Goal: Task Accomplishment & Management: Use online tool/utility

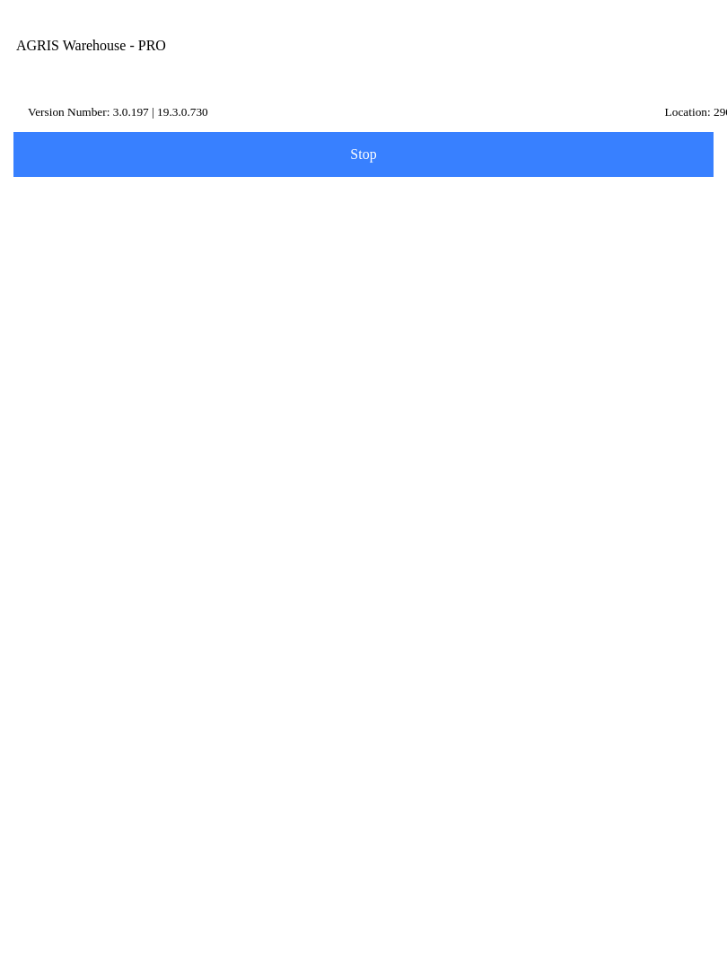
click at [225, 450] on ion-card-content "Transfer" at bounding box center [363, 481] width 681 height 111
click at [124, 221] on input "Transfer Location" at bounding box center [350, 209] width 654 height 33
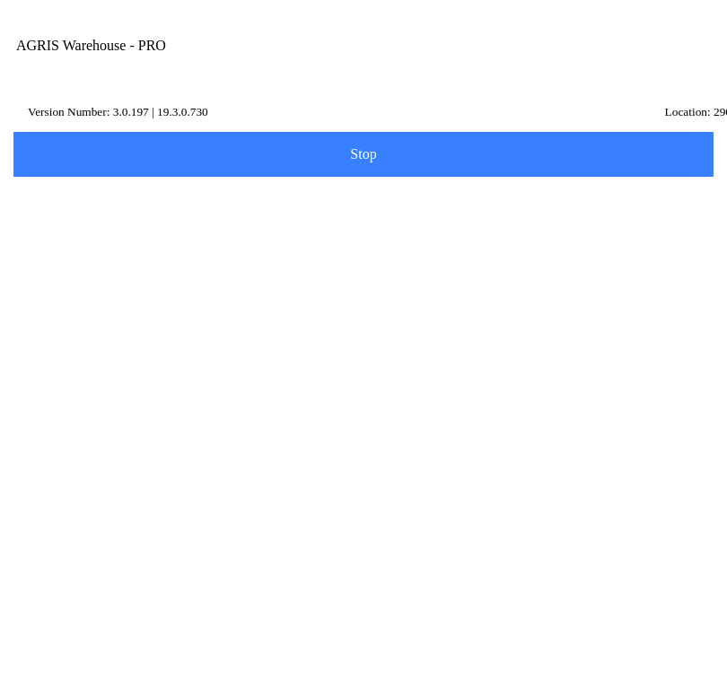
click at [321, 282] on ion-card-content "490 - [GEOGRAPHIC_DATA]" at bounding box center [363, 277] width 681 height 56
type input "490 - [GEOGRAPHIC_DATA]"
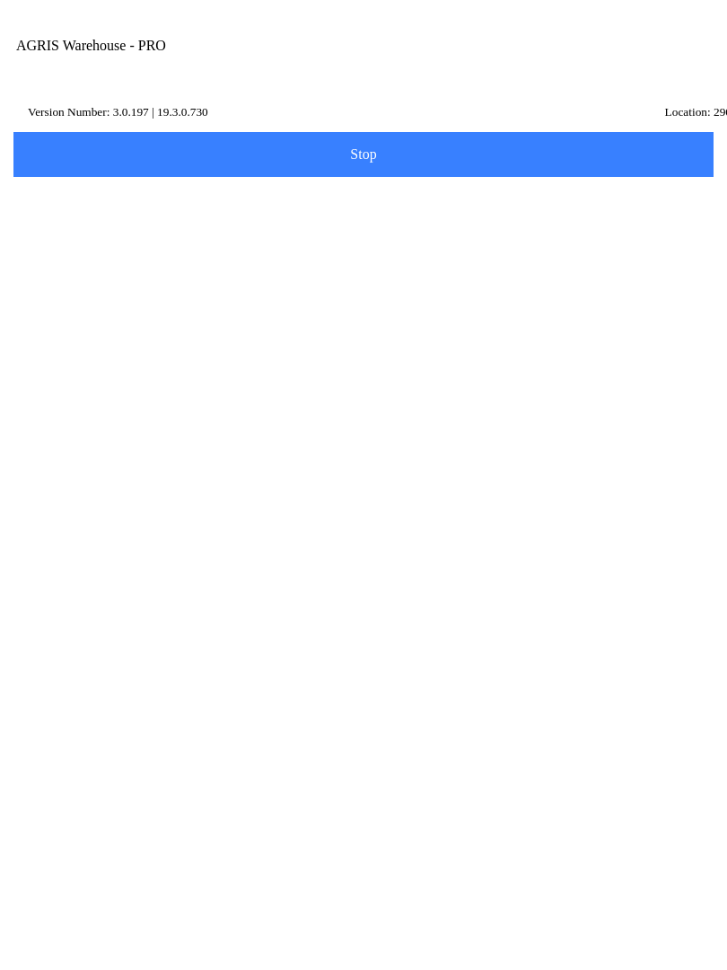
click at [388, 279] on span "Next" at bounding box center [363, 270] width 677 height 20
click at [154, 312] on label "Item Number" at bounding box center [363, 303] width 681 height 50
click at [154, 312] on input "Item Number" at bounding box center [350, 311] width 654 height 33
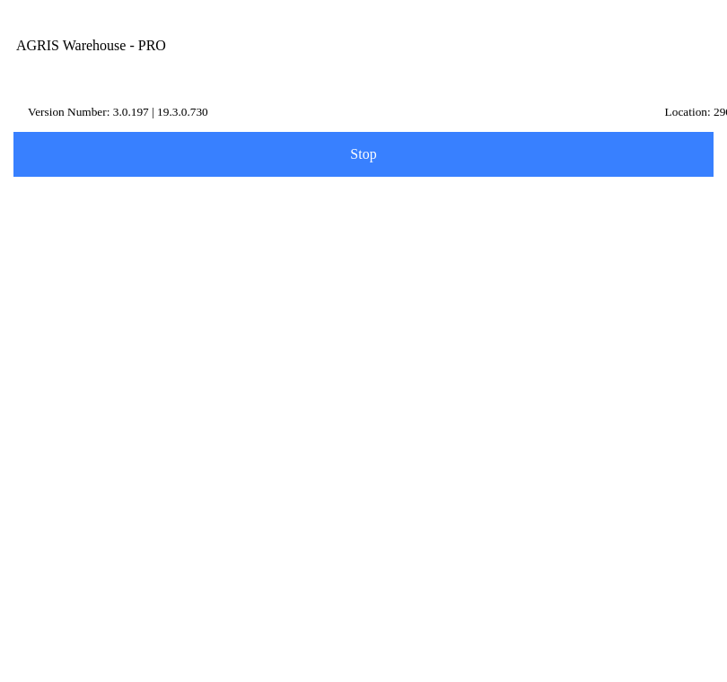
type input "439992"
click at [98, 429] on button "Search" at bounding box center [54, 406] width 87 height 45
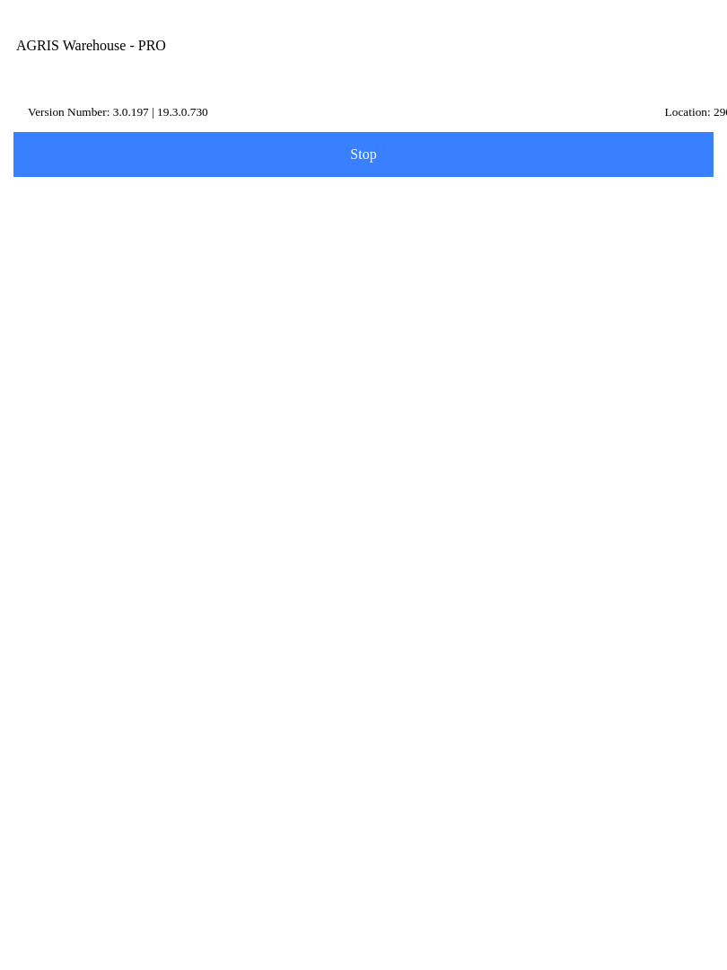
click at [381, 535] on ion-row "On Hand: 59" at bounding box center [364, 525] width 636 height 20
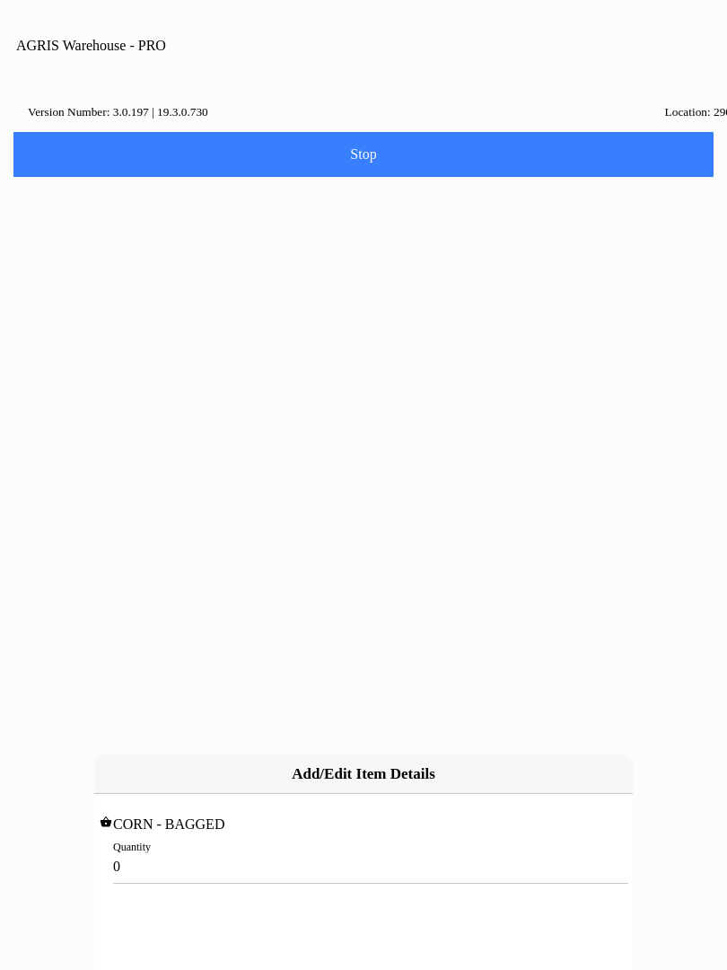
click at [161, 850] on input "0" at bounding box center [363, 866] width 501 height 33
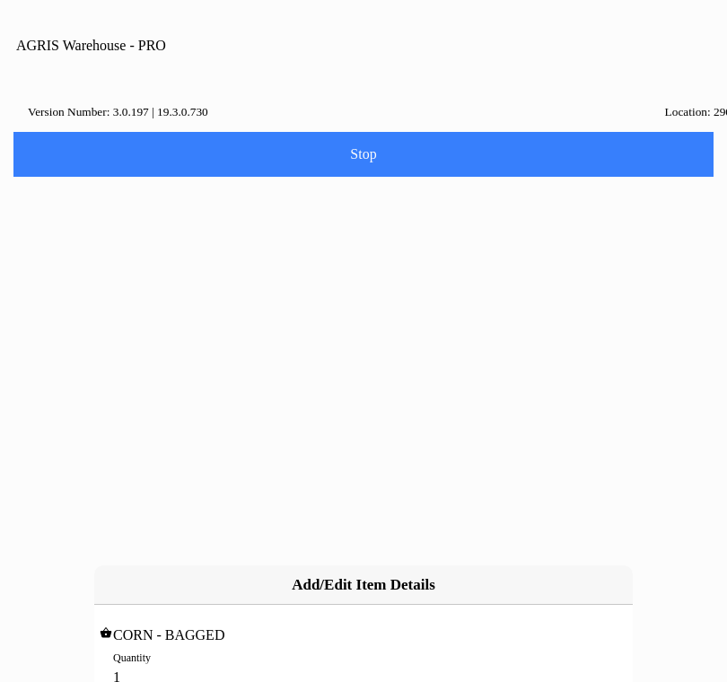
type input "10"
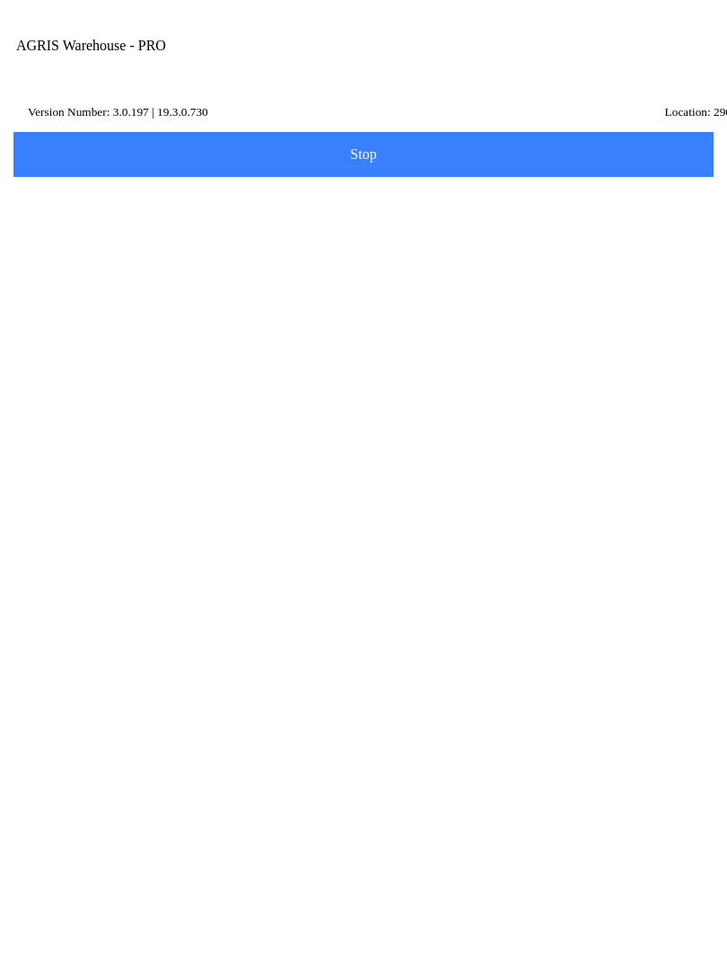
click at [558, 383] on span "Add Item" at bounding box center [363, 374] width 677 height 20
click at [511, 321] on input "Item Number" at bounding box center [350, 311] width 654 height 33
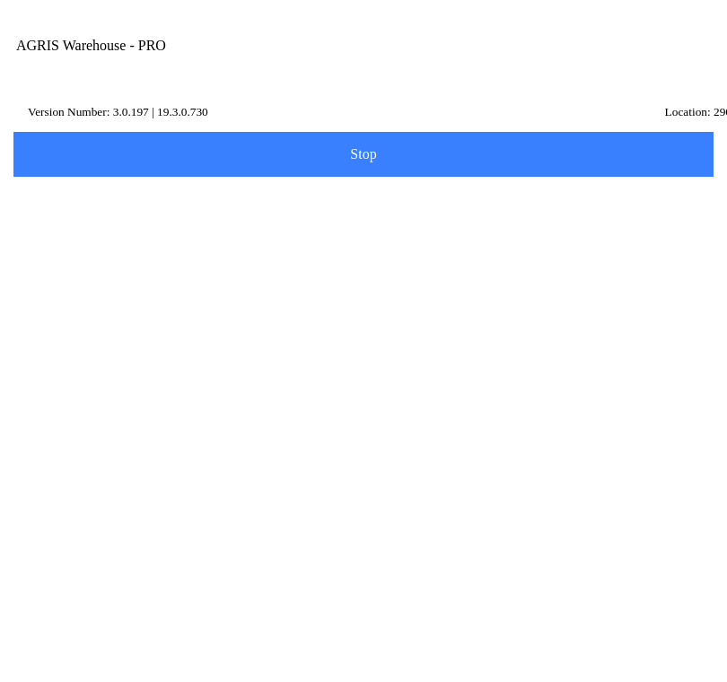
type input "453483"
click at [98, 414] on button "Search" at bounding box center [54, 406] width 87 height 45
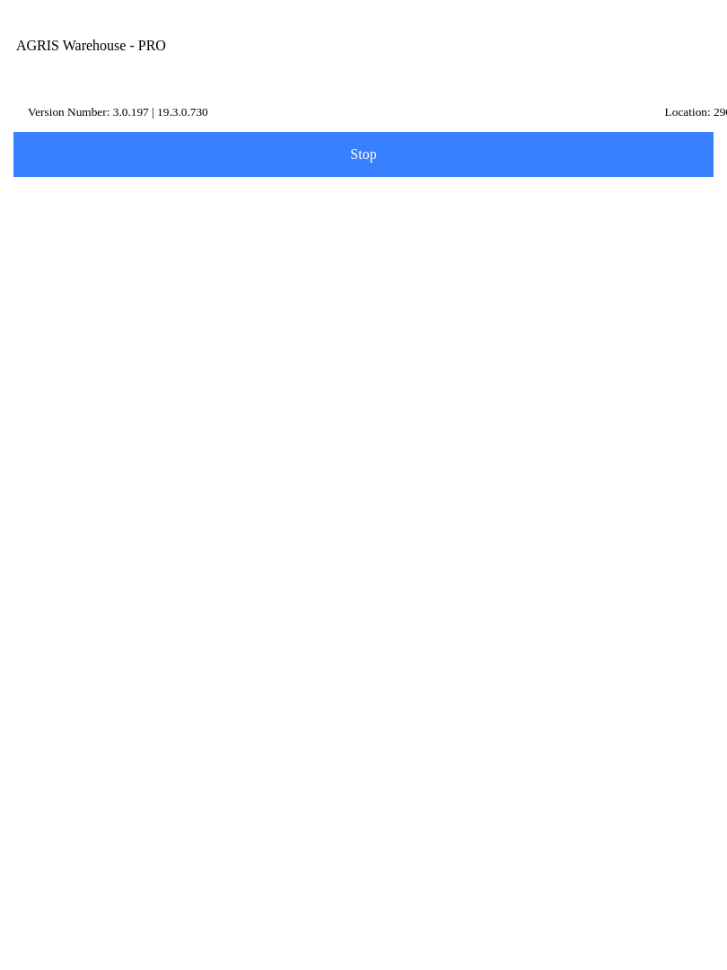
click at [87, 553] on p "Position: 269" at bounding box center [79, 544] width 66 height 18
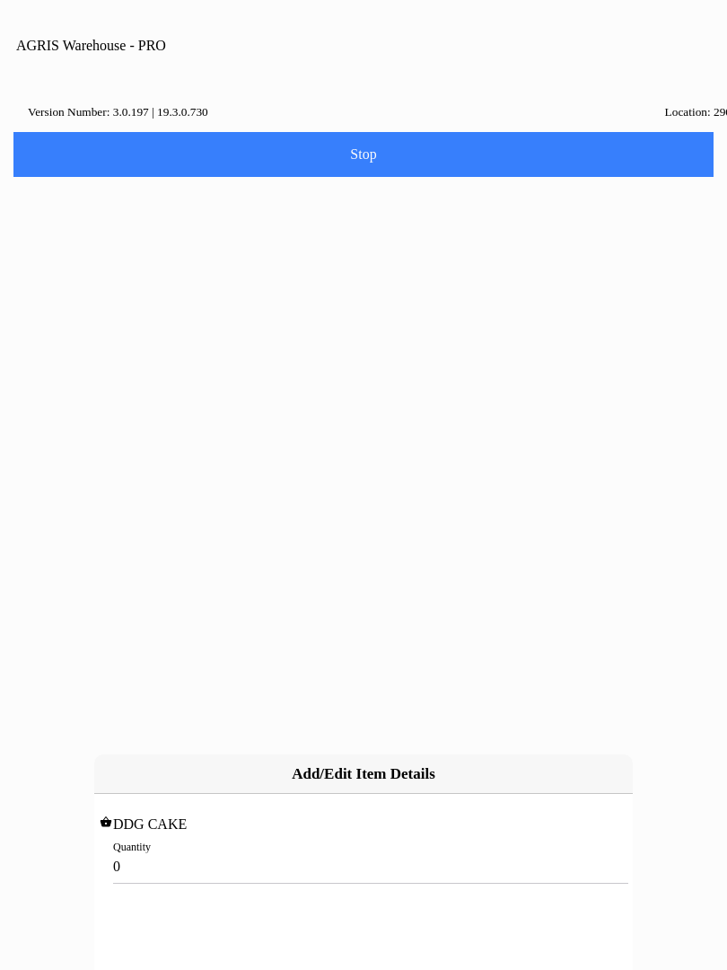
click at [140, 850] on input "0" at bounding box center [363, 866] width 501 height 33
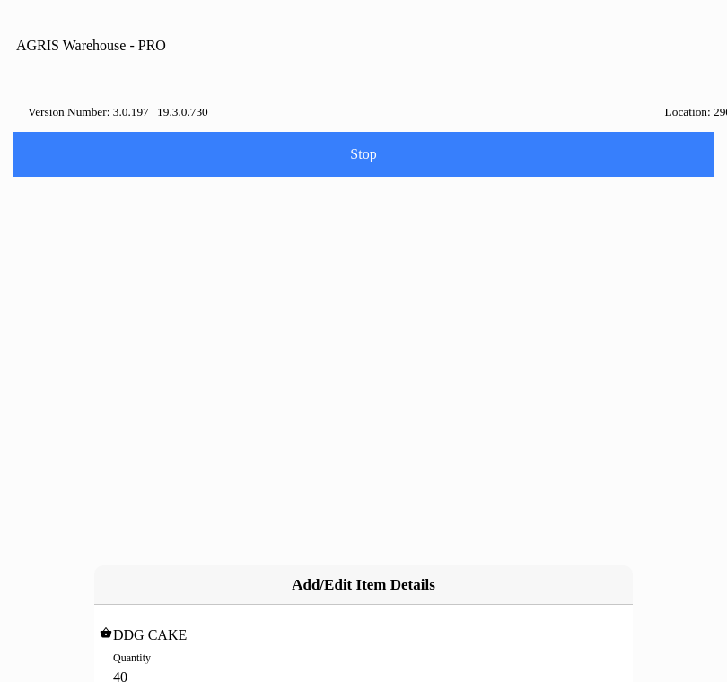
type input "40"
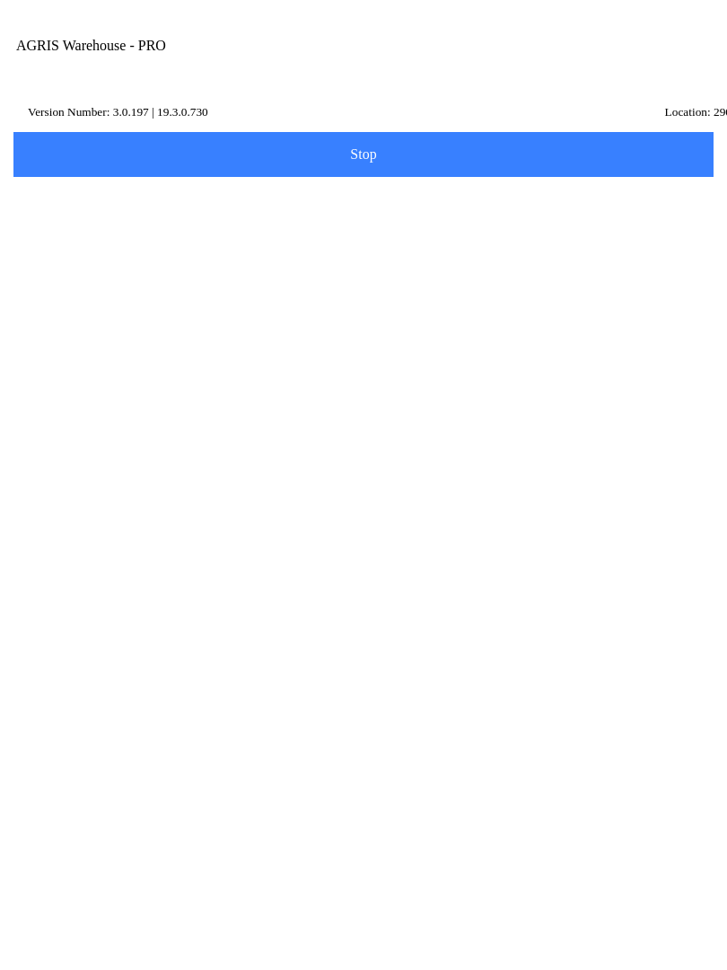
click at [562, 533] on button "Add Item" at bounding box center [364, 527] width 706 height 45
click at [89, 329] on input "Item Number" at bounding box center [350, 311] width 654 height 33
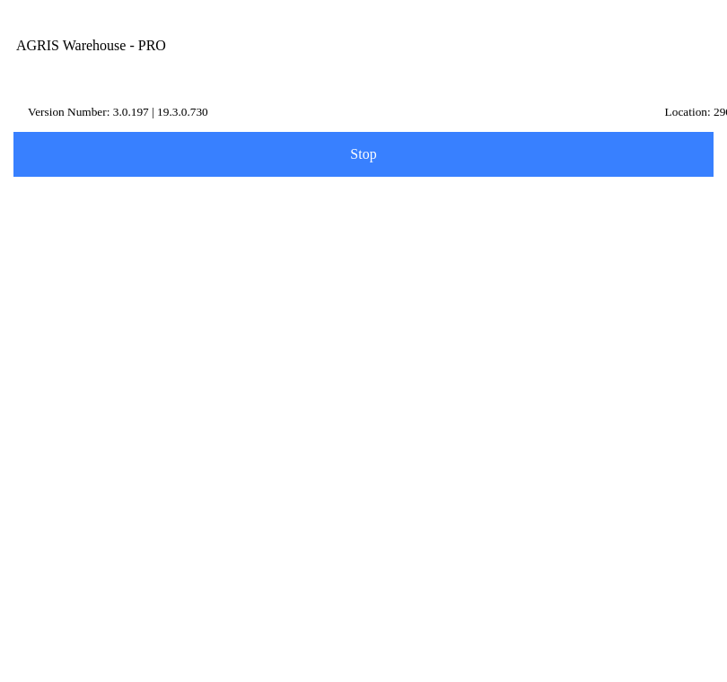
type input "424035"
click at [0, 0] on slot "Search" at bounding box center [0, 0] width 0 height 0
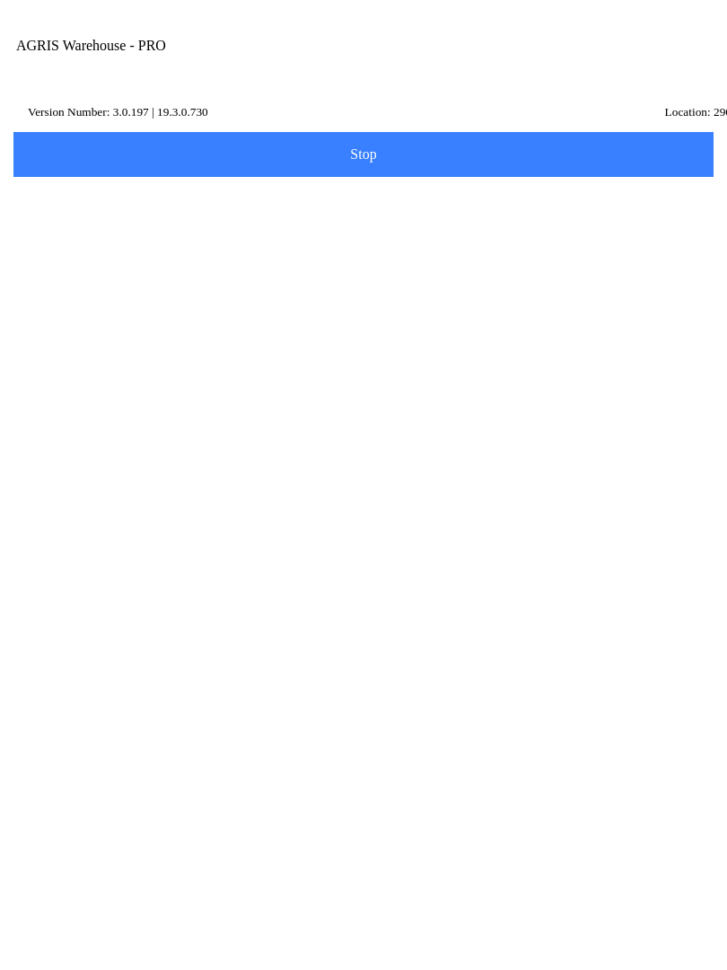
click at [124, 555] on ion-row "Position: 0" at bounding box center [364, 545] width 636 height 20
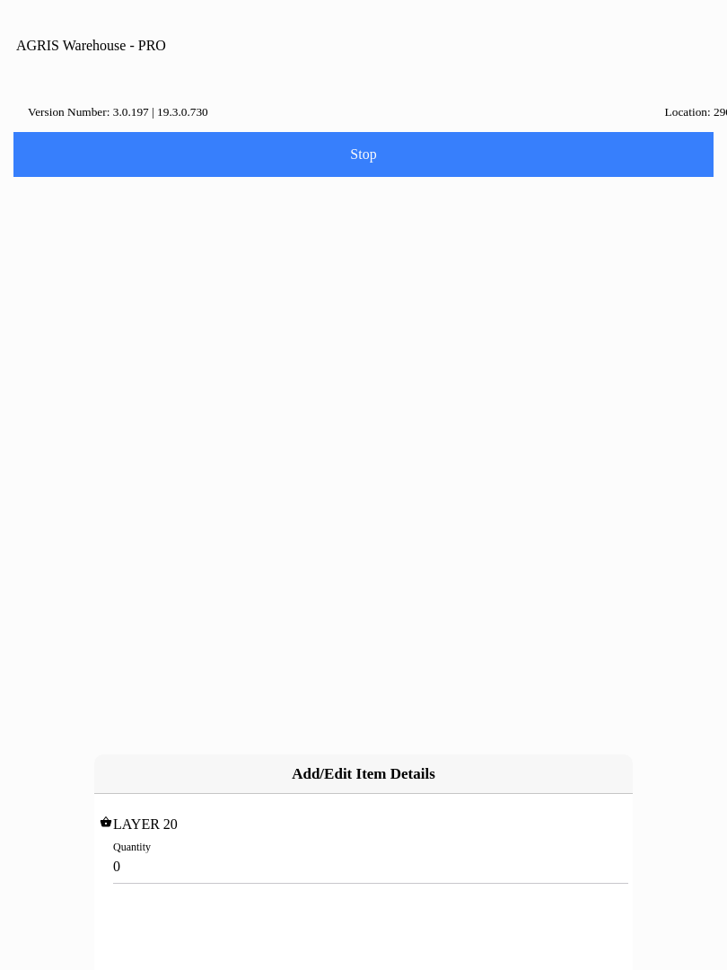
click at [148, 850] on input "0" at bounding box center [363, 866] width 501 height 33
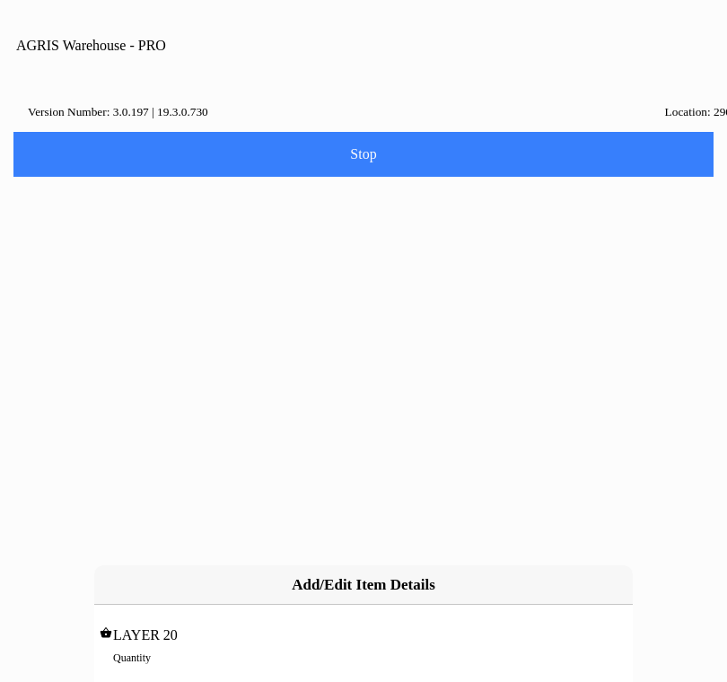
type input "6"
click at [0, 0] on slot "Add" at bounding box center [0, 0] width 0 height 0
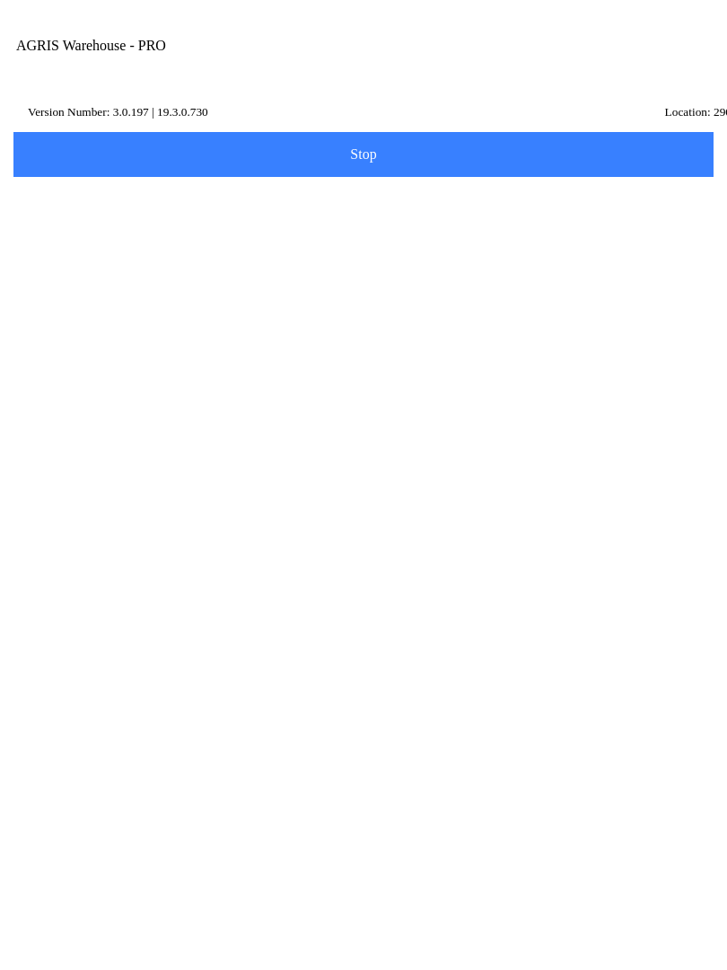
click at [532, 738] on span "Next" at bounding box center [363, 729] width 677 height 20
click at [72, 295] on input "Name Id" at bounding box center [350, 278] width 654 height 33
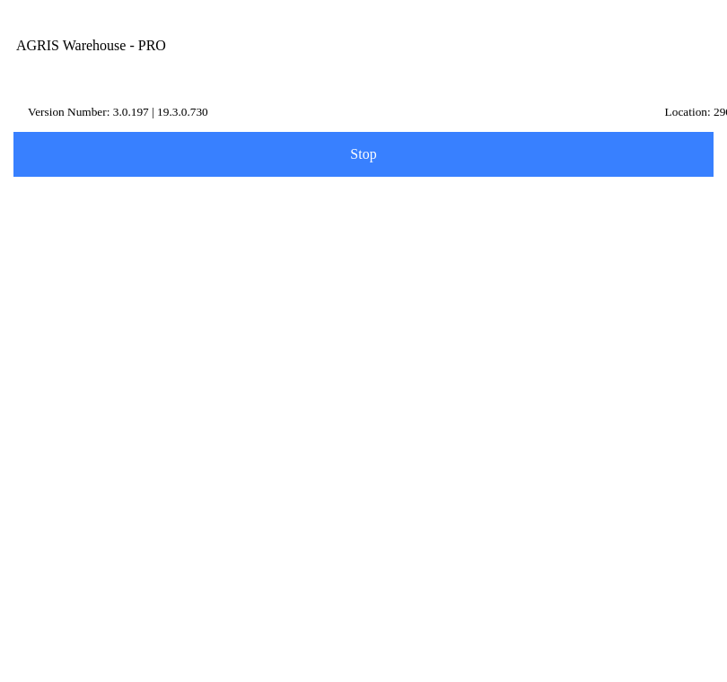
type input "w"
click at [0, 0] on slot "Search" at bounding box center [0, 0] width 0 height 0
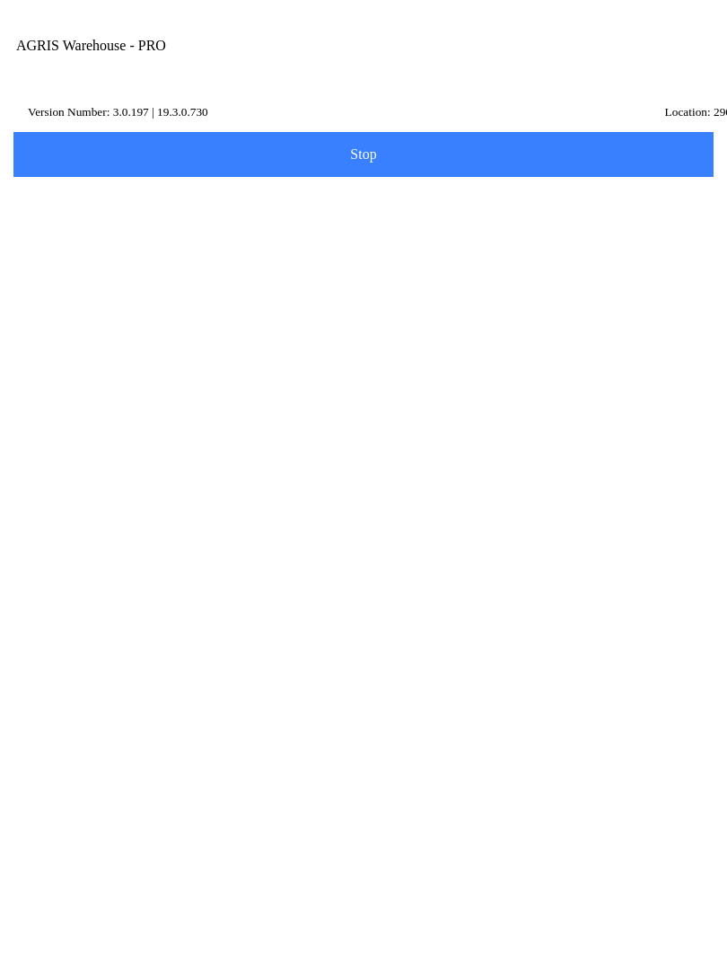
click at [66, 295] on input "WH1" at bounding box center [350, 278] width 654 height 33
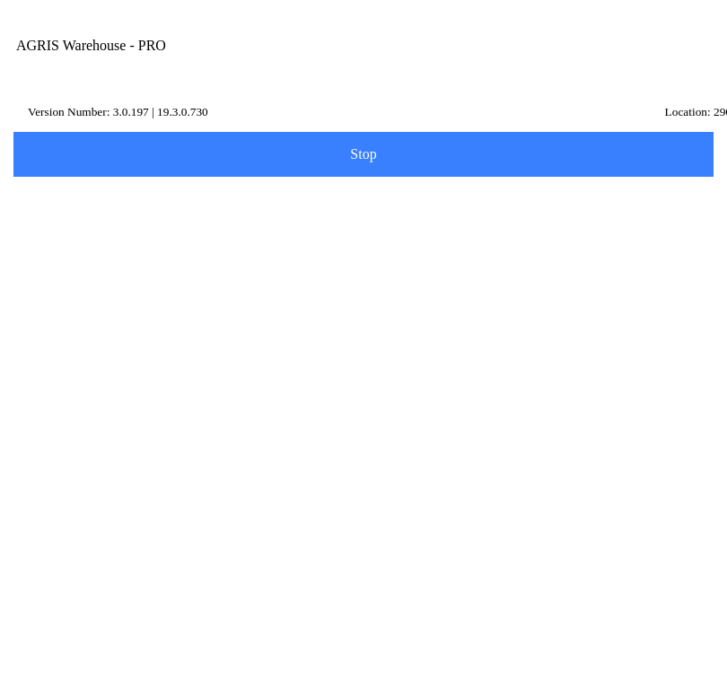
click at [84, 295] on input "WH1" at bounding box center [350, 278] width 654 height 33
type input "W"
type input "HW1"
click at [0, 0] on slot "Search" at bounding box center [0, 0] width 0 height 0
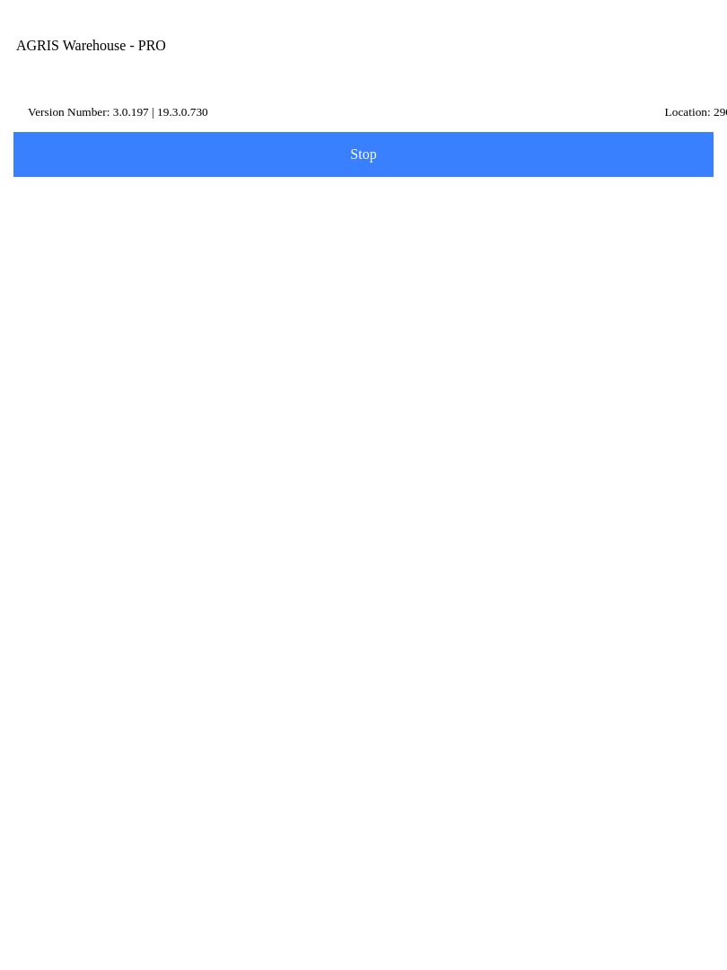
click at [103, 536] on p "[GEOGRAPHIC_DATA]," at bounding box center [363, 527] width 627 height 18
click at [136, 383] on button "Next" at bounding box center [364, 380] width 706 height 45
click at [48, 771] on div "Note" at bounding box center [363, 738] width 681 height 66
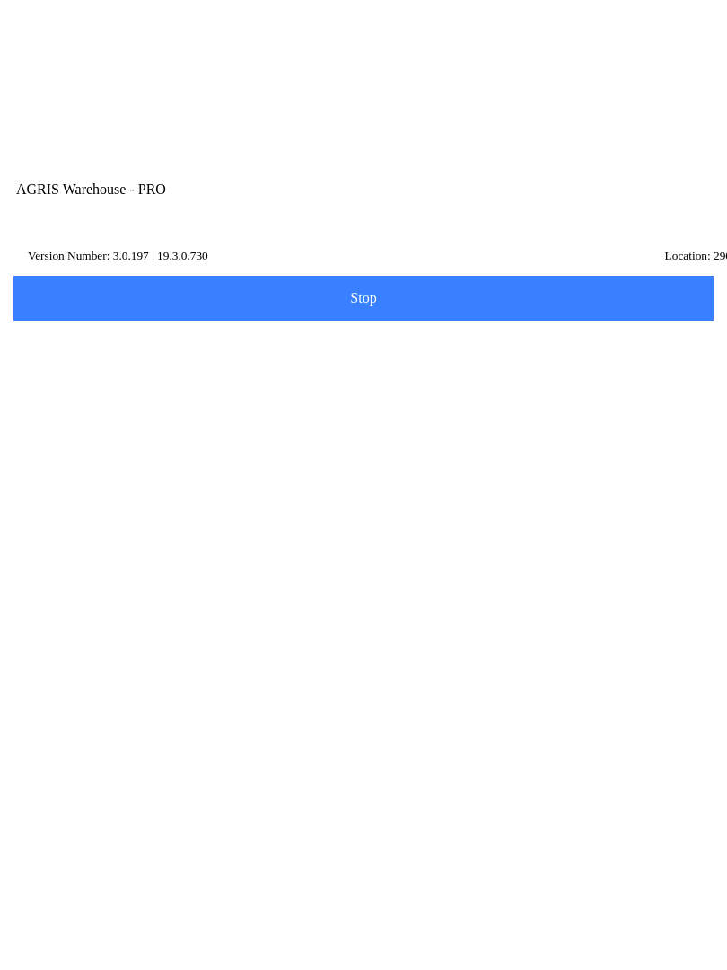
scroll to position [4, 0]
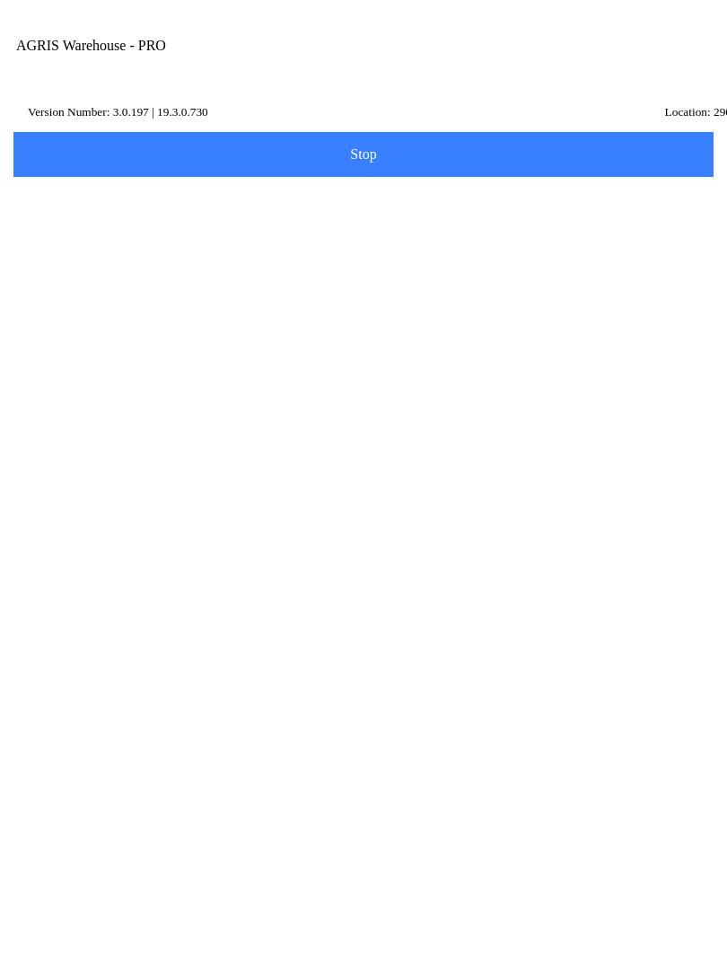
type textarea "Wood River Transfer"
click at [613, 873] on span "Done" at bounding box center [363, 865] width 677 height 14
click at [460, 196] on button "Make another Transfer" at bounding box center [364, 173] width 706 height 45
